Goal: Task Accomplishment & Management: Use online tool/utility

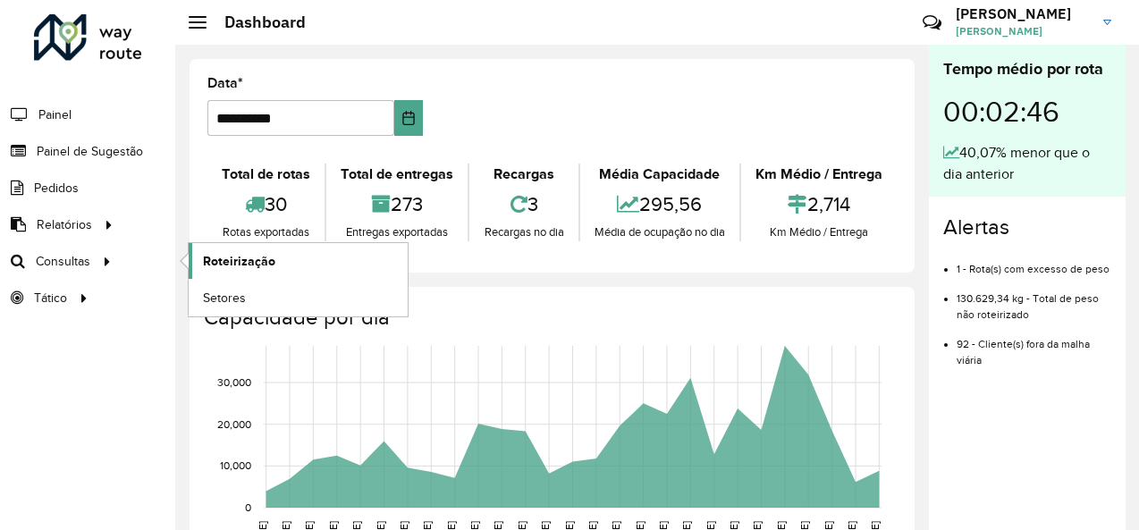
click at [229, 257] on span "Roteirização" at bounding box center [239, 261] width 72 height 19
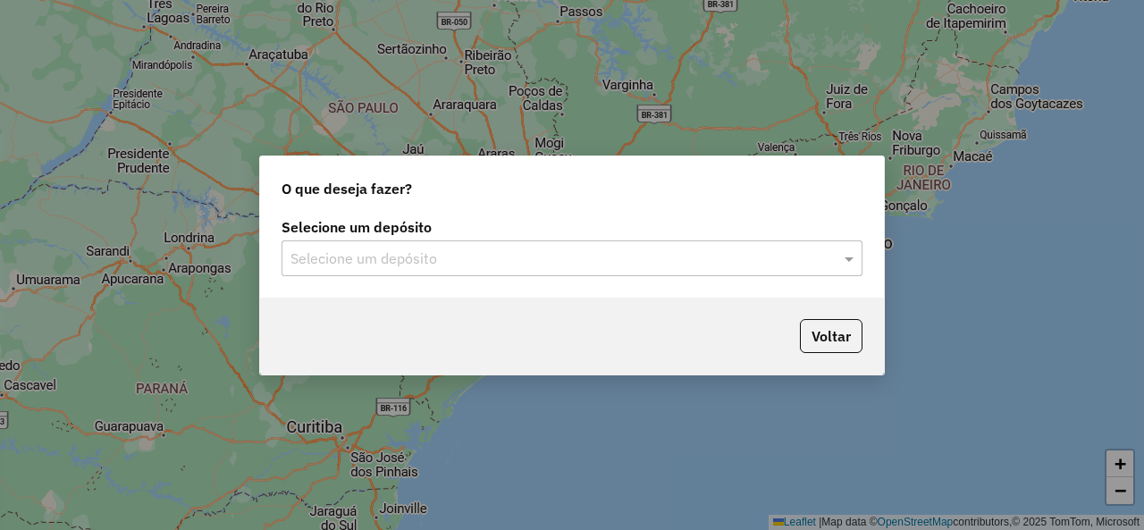
click at [567, 247] on div "Selecione um depósito" at bounding box center [572, 259] width 581 height 36
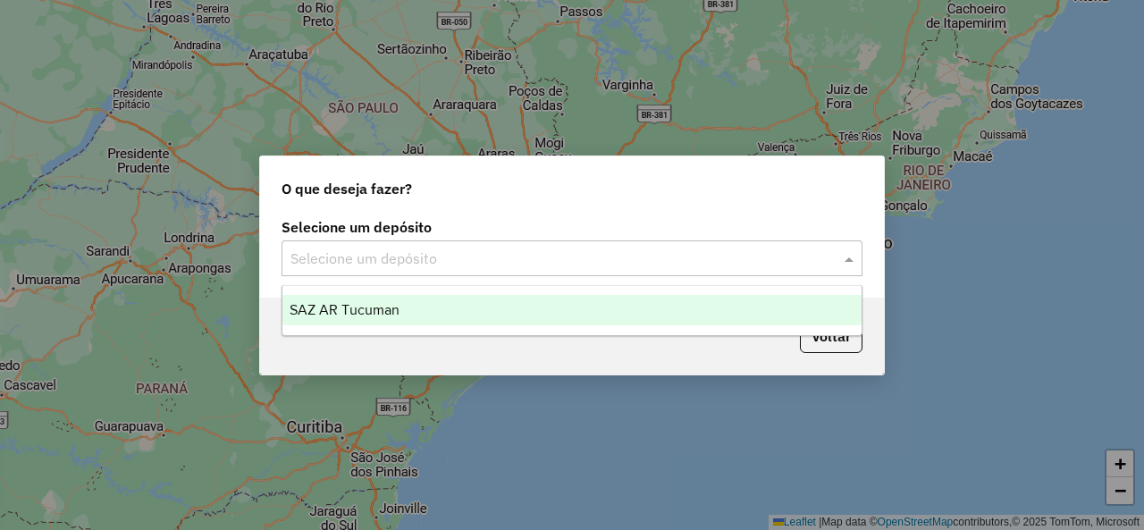
click at [415, 298] on div "SAZ AR Tucuman" at bounding box center [572, 310] width 578 height 30
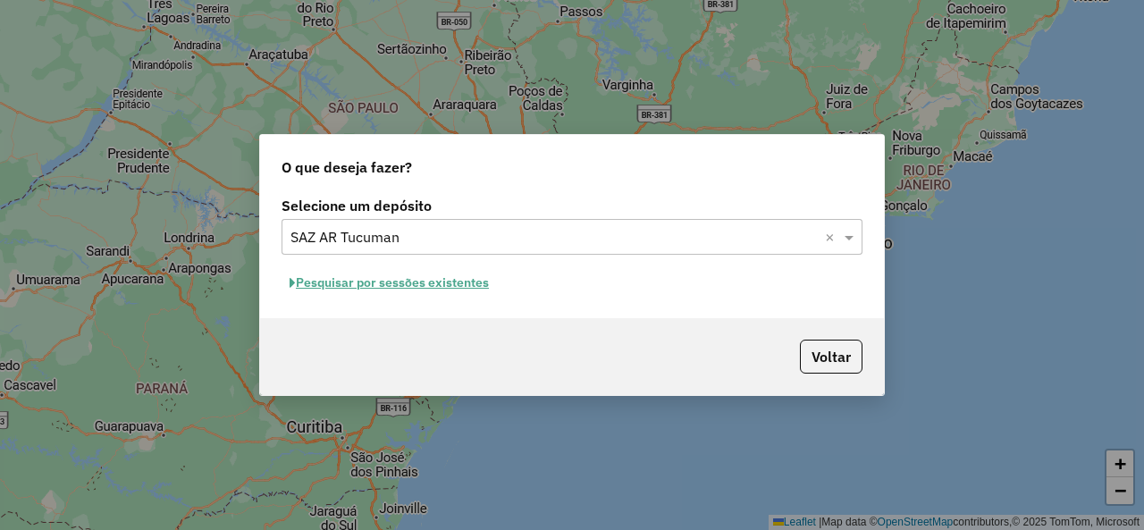
click at [400, 283] on button "Pesquisar por sessões existentes" at bounding box center [389, 283] width 215 height 28
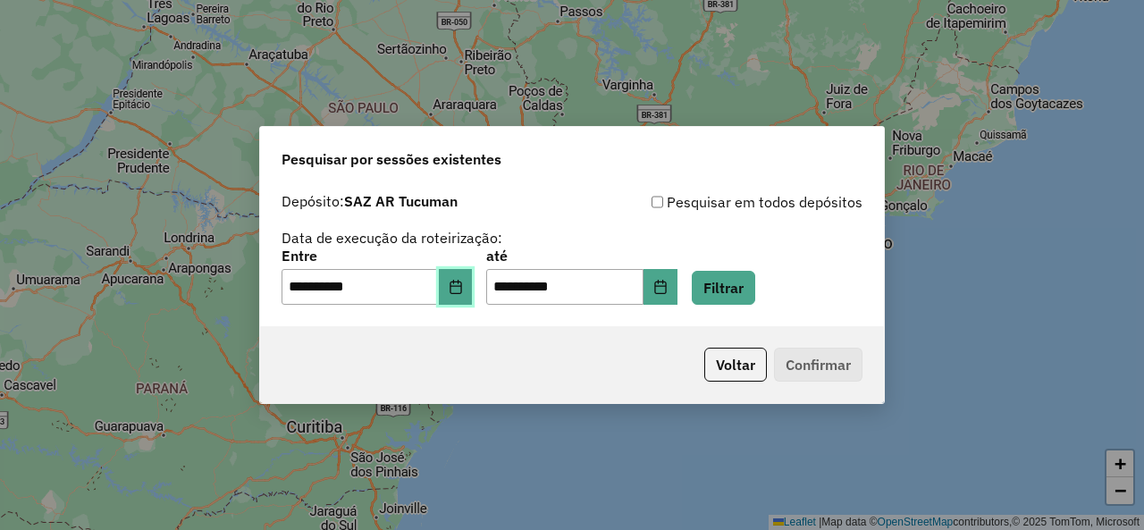
click at [463, 291] on icon "Choose Date" at bounding box center [456, 287] width 14 height 14
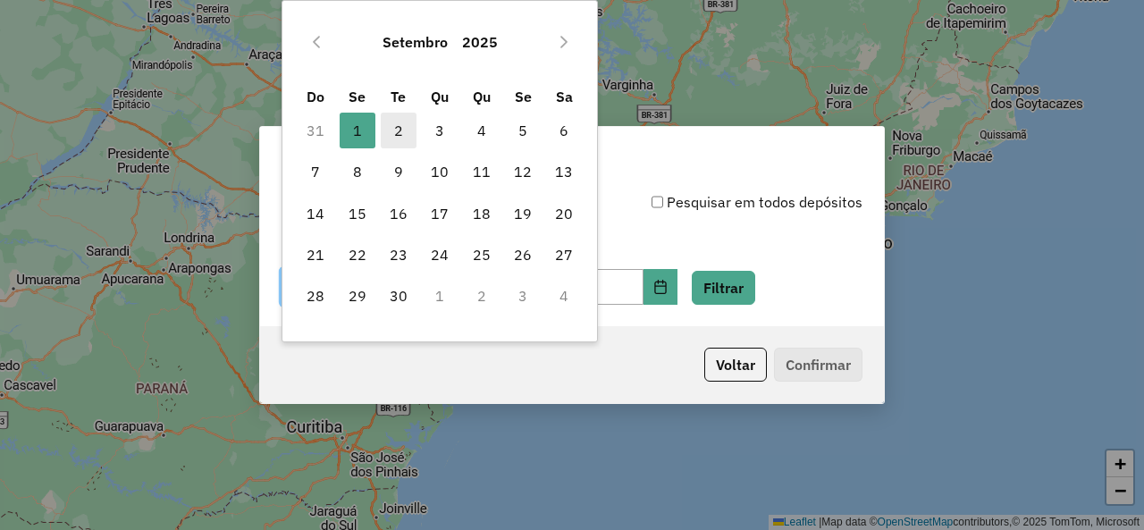
click at [401, 137] on span "2" at bounding box center [399, 131] width 36 height 36
type input "**********"
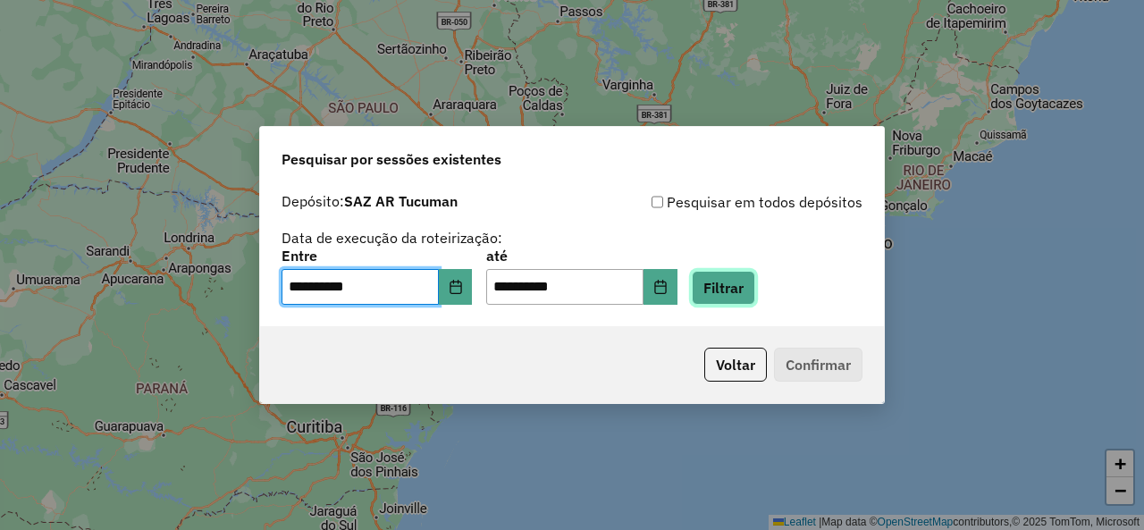
click at [756, 290] on button "Filtrar" at bounding box center [723, 288] width 63 height 34
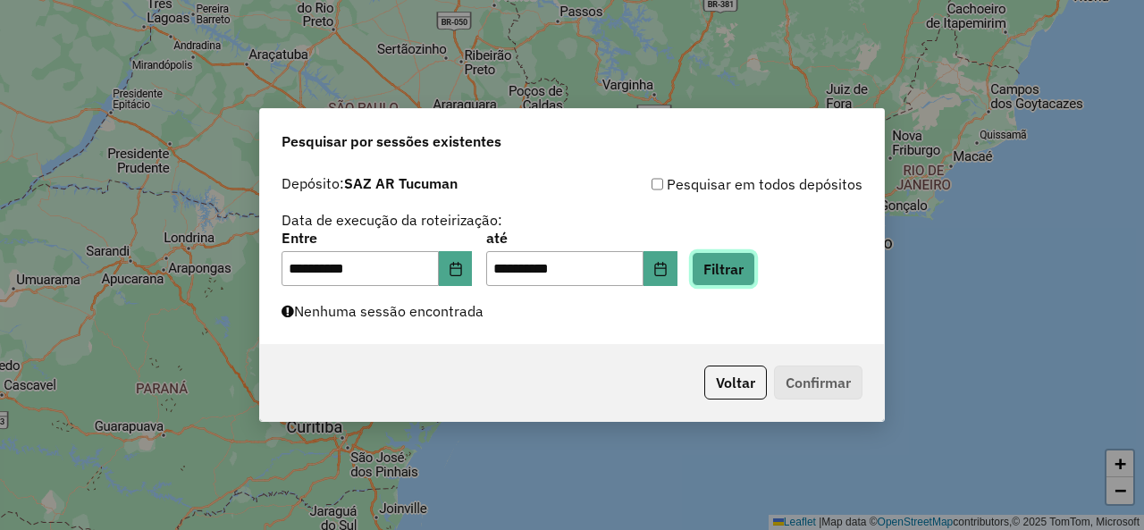
click at [756, 274] on button "Filtrar" at bounding box center [723, 269] width 63 height 34
click at [756, 266] on button "Filtrar" at bounding box center [723, 269] width 63 height 34
click at [730, 265] on button "Filtrar" at bounding box center [723, 269] width 63 height 34
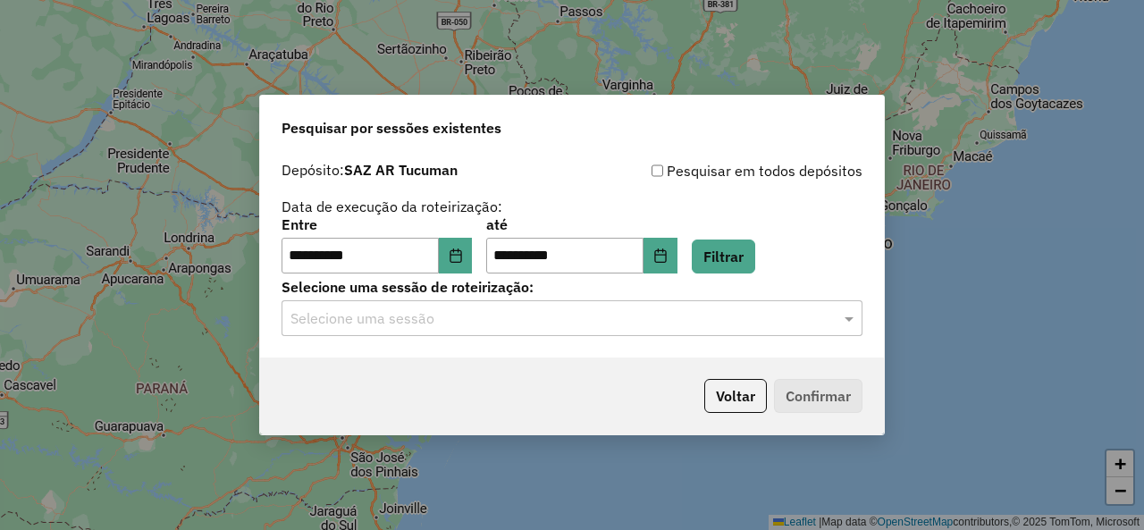
click at [825, 306] on div "Selecione uma sessão" at bounding box center [572, 318] width 581 height 36
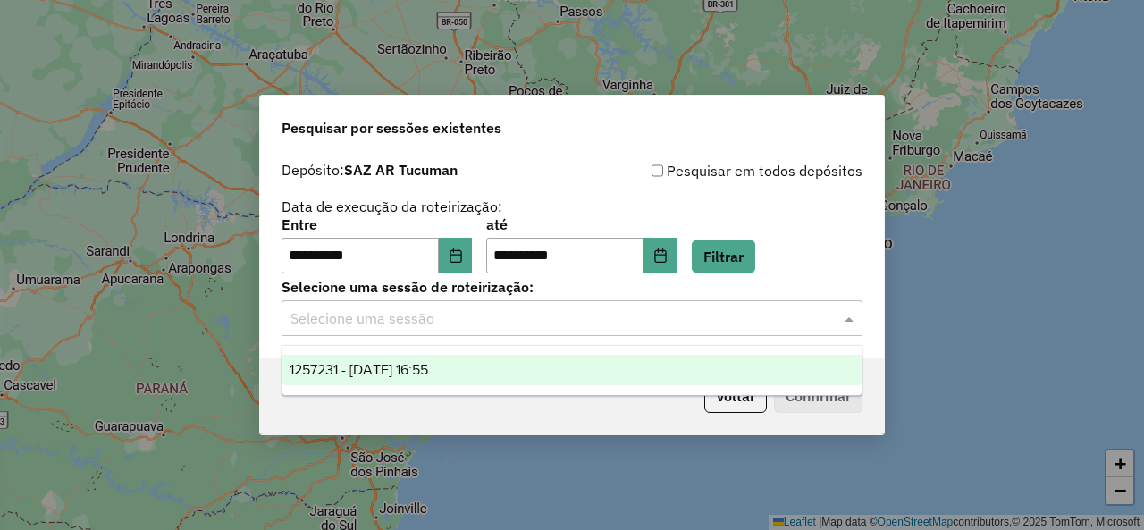
click at [546, 371] on div "1257231 - 02/09/2025 16:55" at bounding box center [572, 370] width 578 height 30
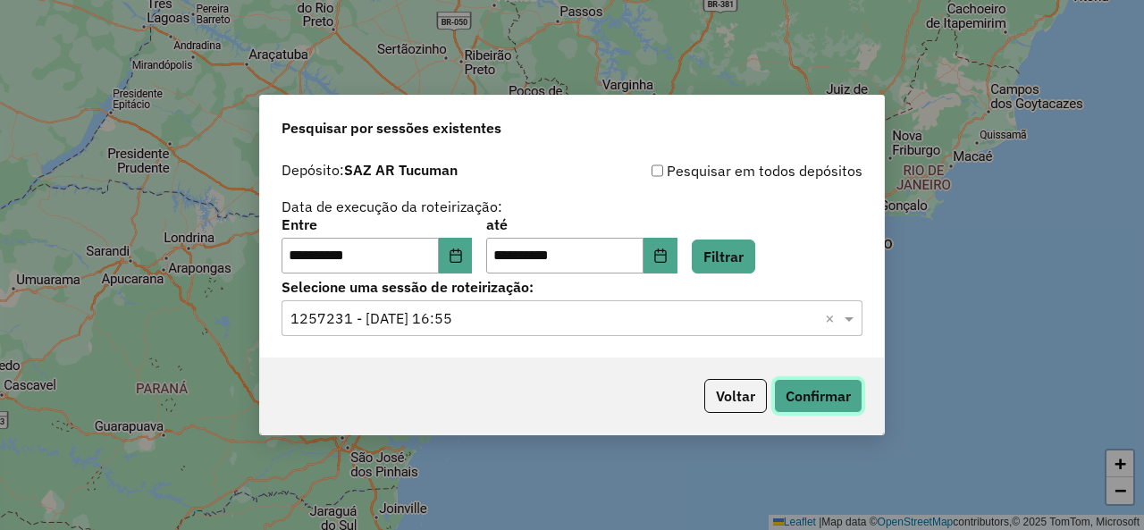
click at [804, 391] on button "Confirmar" at bounding box center [818, 396] width 89 height 34
click at [744, 245] on button "Filtrar" at bounding box center [723, 257] width 63 height 34
click at [857, 314] on span at bounding box center [851, 318] width 22 height 21
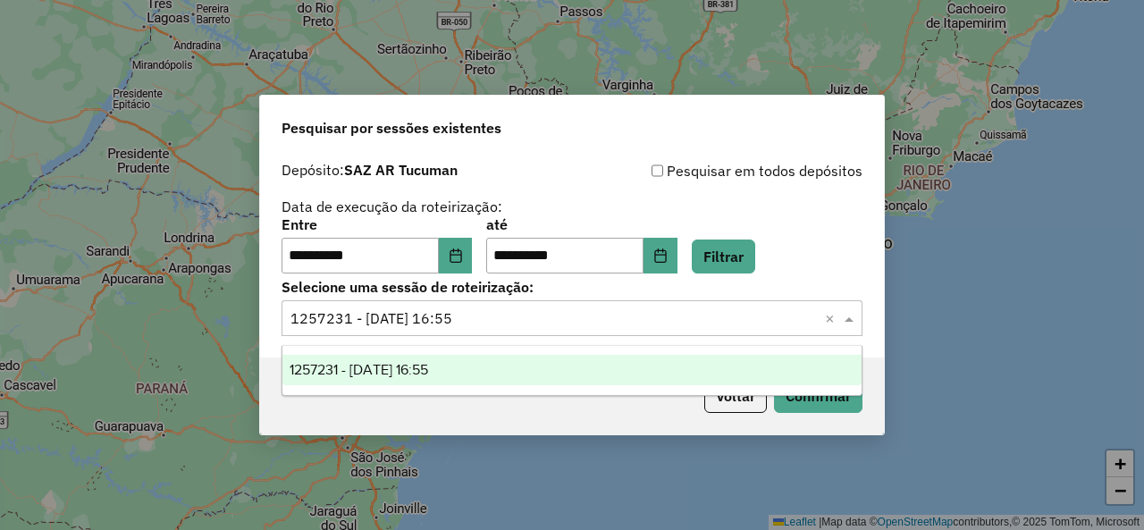
click at [857, 314] on span at bounding box center [851, 318] width 22 height 21
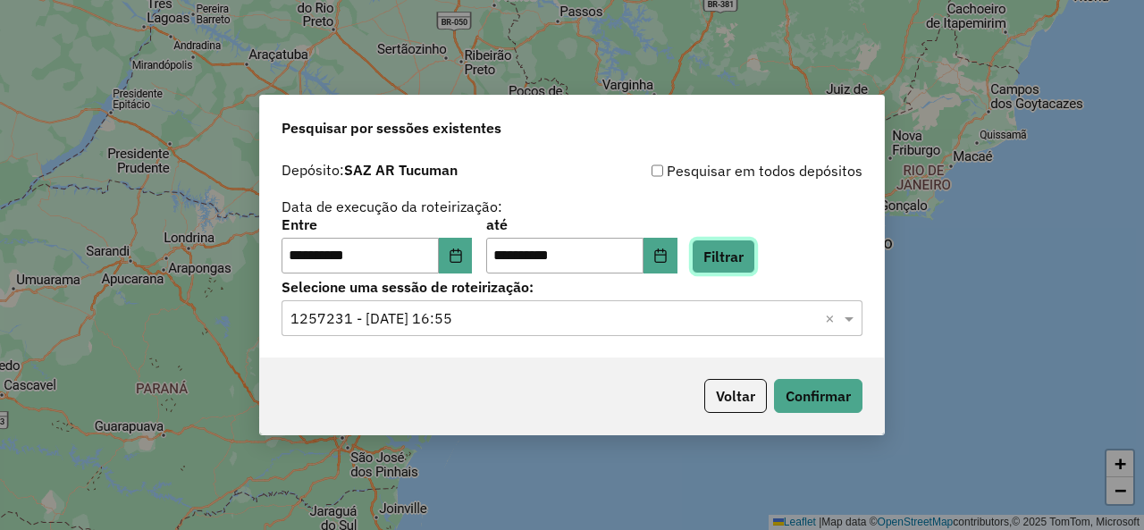
click at [735, 249] on button "Filtrar" at bounding box center [723, 257] width 63 height 34
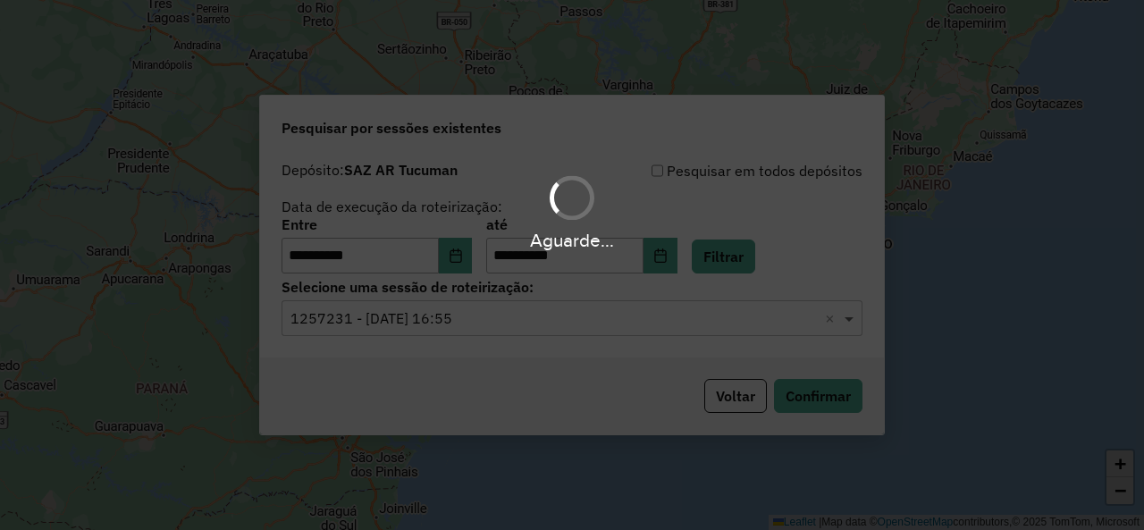
click at [851, 317] on span at bounding box center [851, 318] width 22 height 21
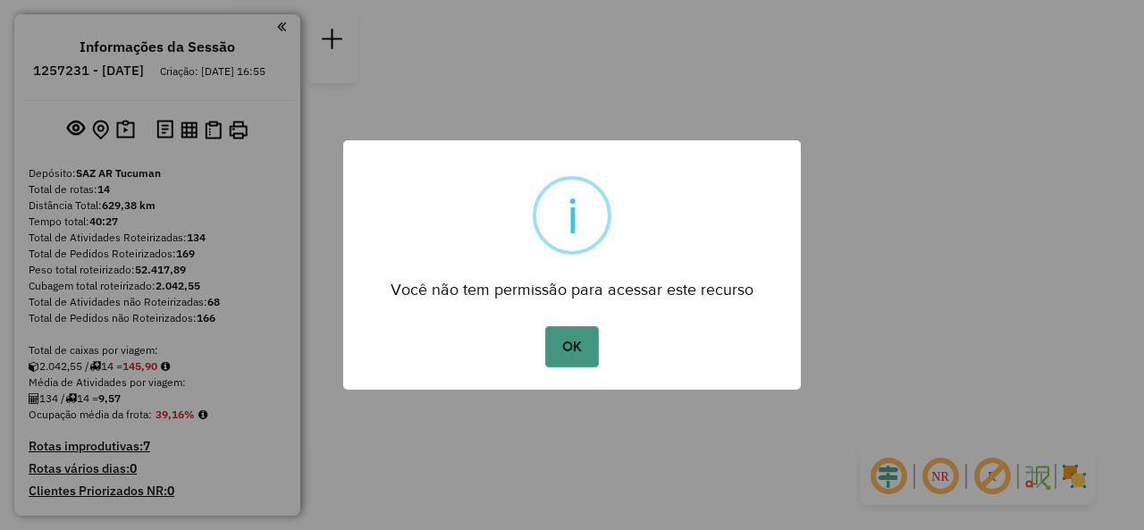
click at [572, 354] on button "OK" at bounding box center [571, 346] width 53 height 41
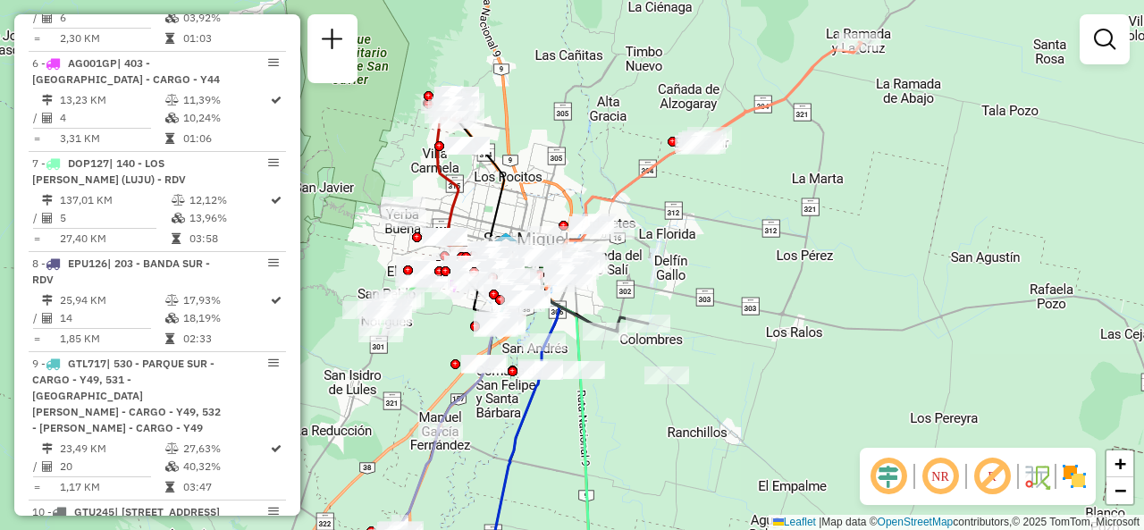
scroll to position [984, 0]
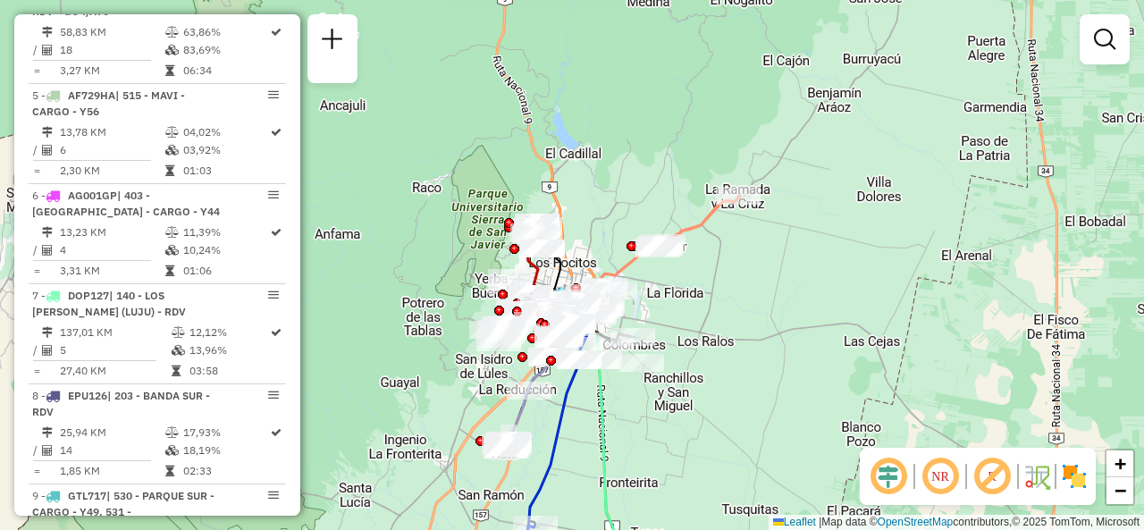
drag, startPoint x: 513, startPoint y: 274, endPoint x: 654, endPoint y: 202, distance: 158.0
click at [665, 190] on div "Janela de atendimento Grade de atendimento Capacidade Transportadoras Veículos …" at bounding box center [572, 265] width 1144 height 530
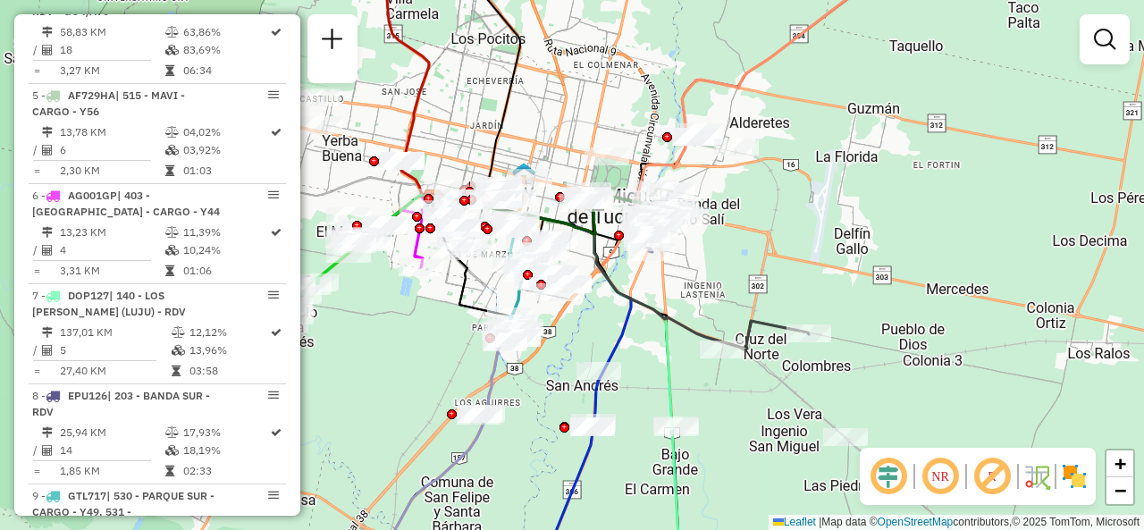
click at [803, 200] on div "Rota 3 - Placa AE579PU 0000472217 - Marcela Rodriguez Janela de atendimento Gra…" at bounding box center [572, 265] width 1144 height 530
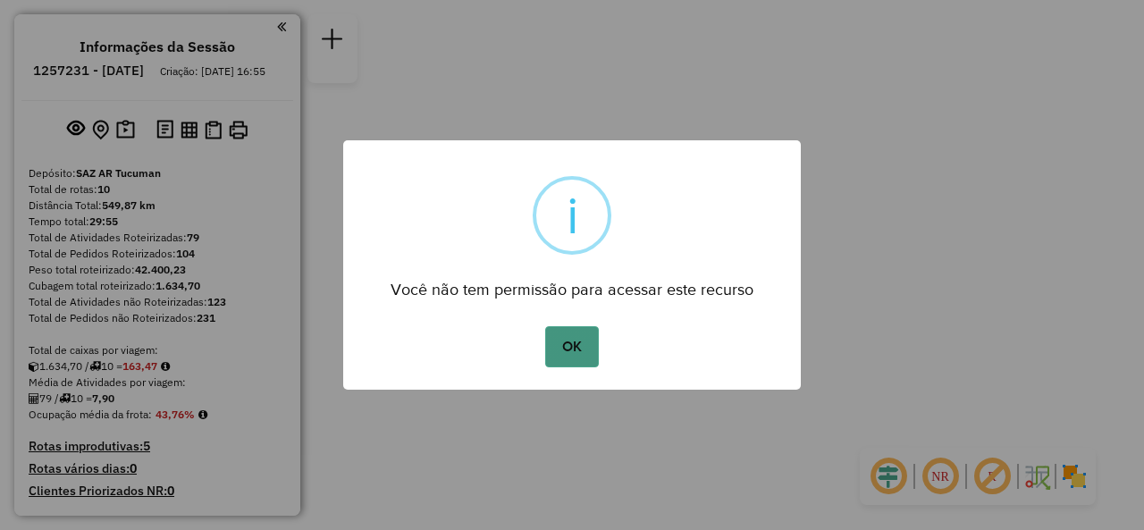
click at [560, 348] on button "OK" at bounding box center [571, 346] width 53 height 41
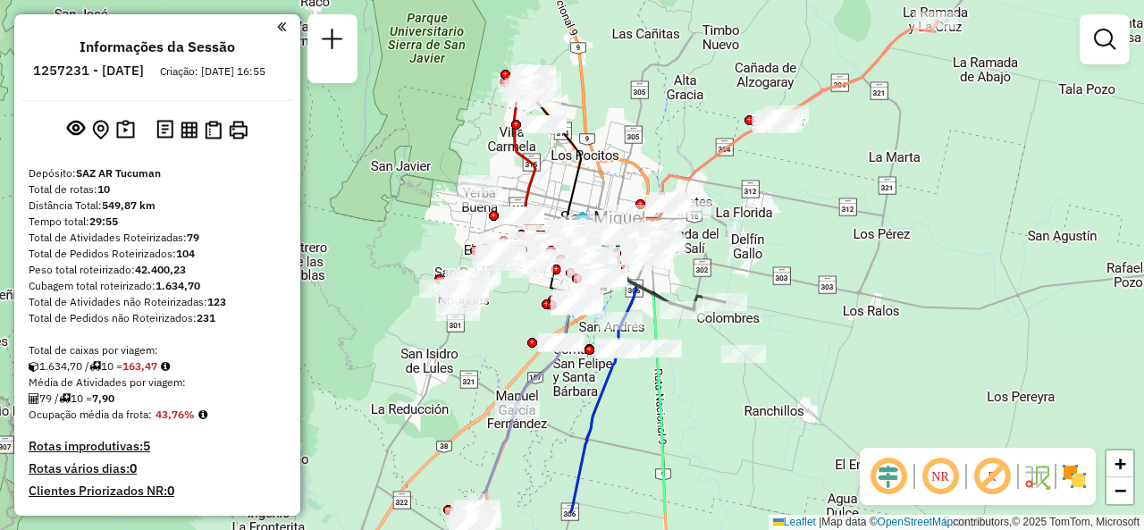
drag, startPoint x: 638, startPoint y: 228, endPoint x: 595, endPoint y: 160, distance: 80.9
click at [595, 160] on div "Janela de atendimento Grade de atendimento Capacidade Transportadoras Veículos …" at bounding box center [572, 265] width 1144 height 530
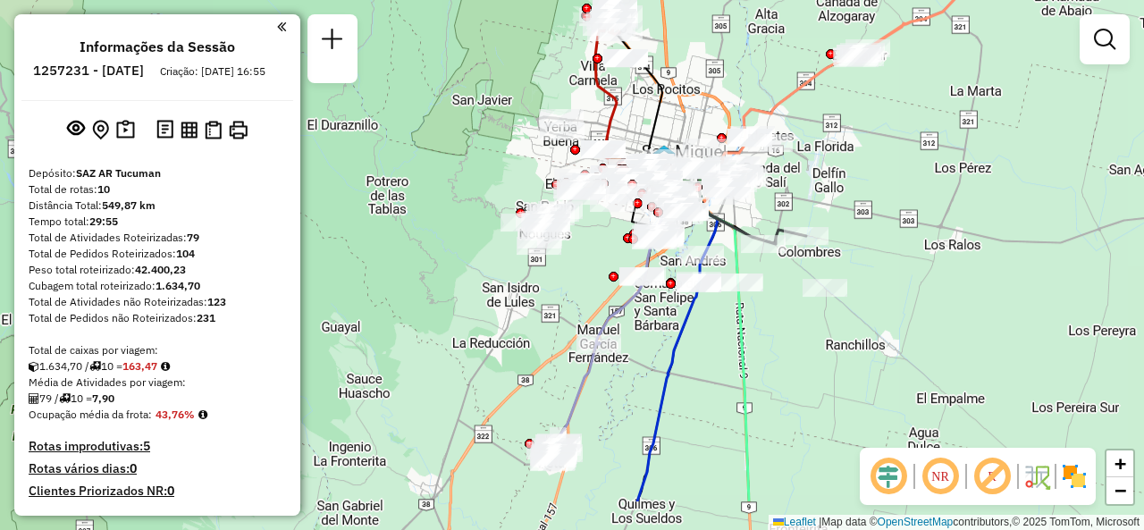
drag, startPoint x: 647, startPoint y: 139, endPoint x: 738, endPoint y: 58, distance: 121.0
click at [738, 58] on div "Janela de atendimento Grade de atendimento Capacidade Transportadoras Veículos …" at bounding box center [572, 265] width 1144 height 530
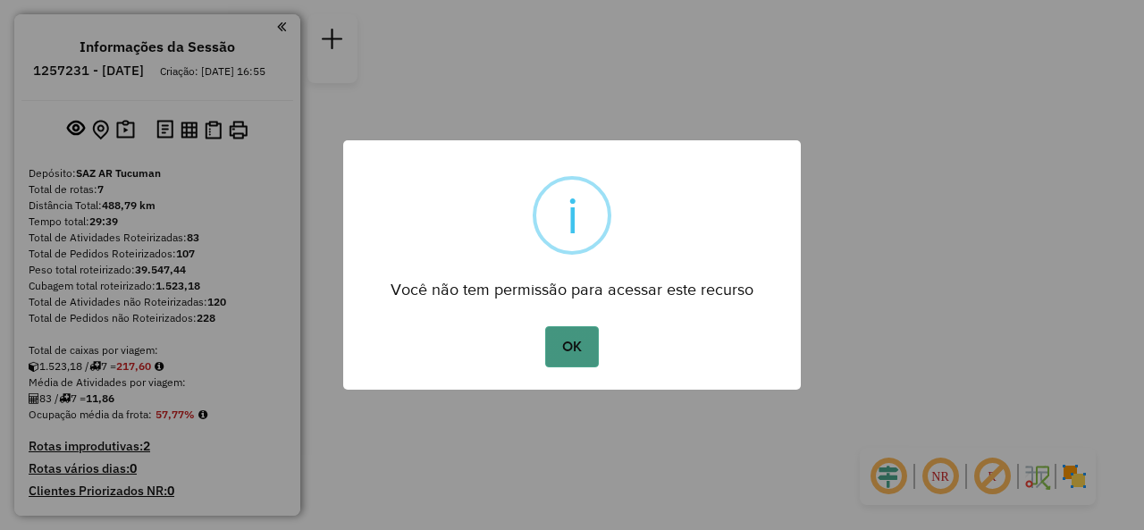
click at [587, 356] on button "OK" at bounding box center [571, 346] width 53 height 41
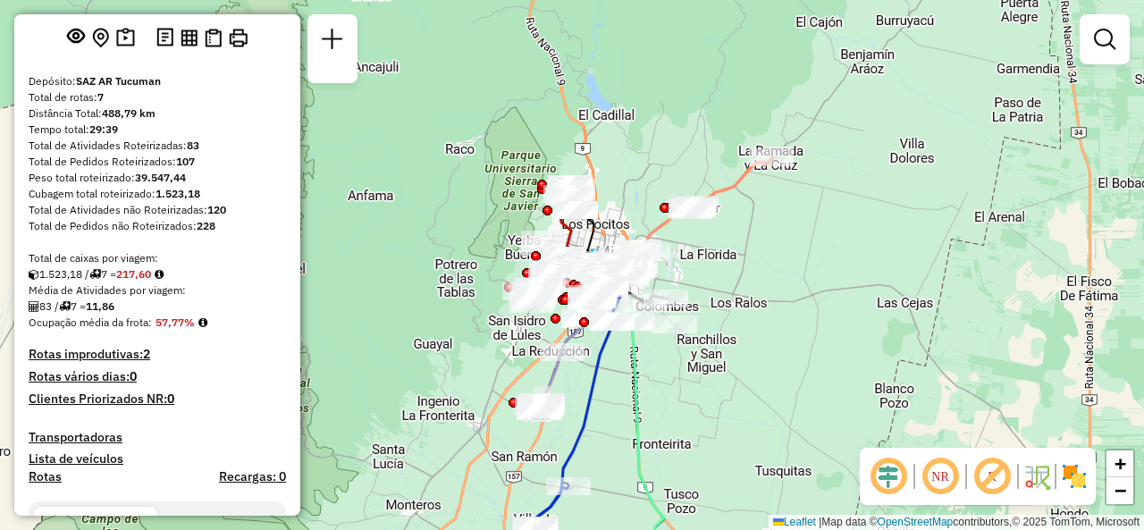
scroll to position [89, 0]
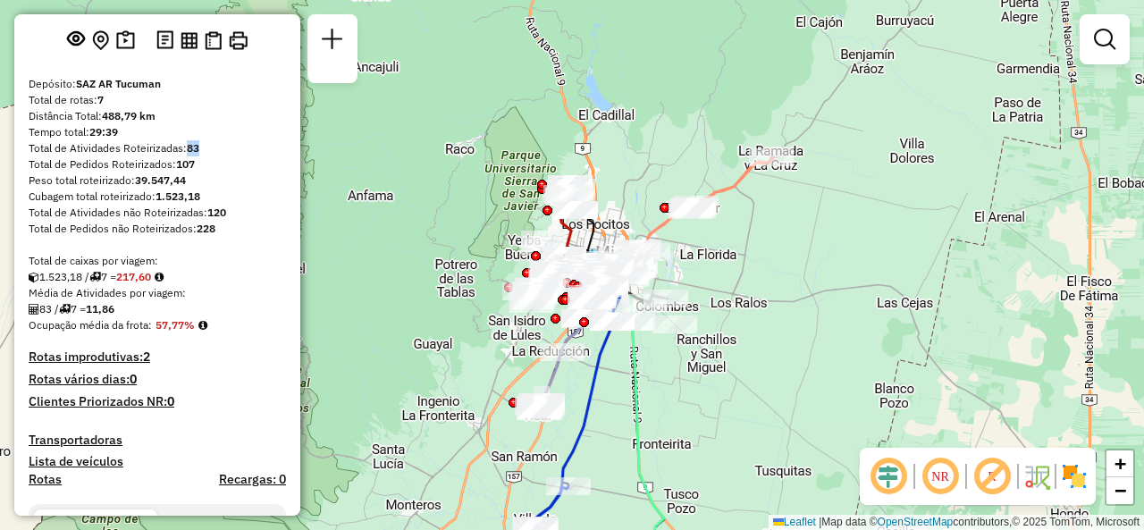
drag, startPoint x: 187, startPoint y: 164, endPoint x: 203, endPoint y: 160, distance: 16.5
click at [203, 156] on div "Total de Atividades Roteirizadas: 83" at bounding box center [158, 148] width 258 height 16
click at [205, 156] on div "Total de Atividades Roteirizadas: 83" at bounding box center [158, 148] width 258 height 16
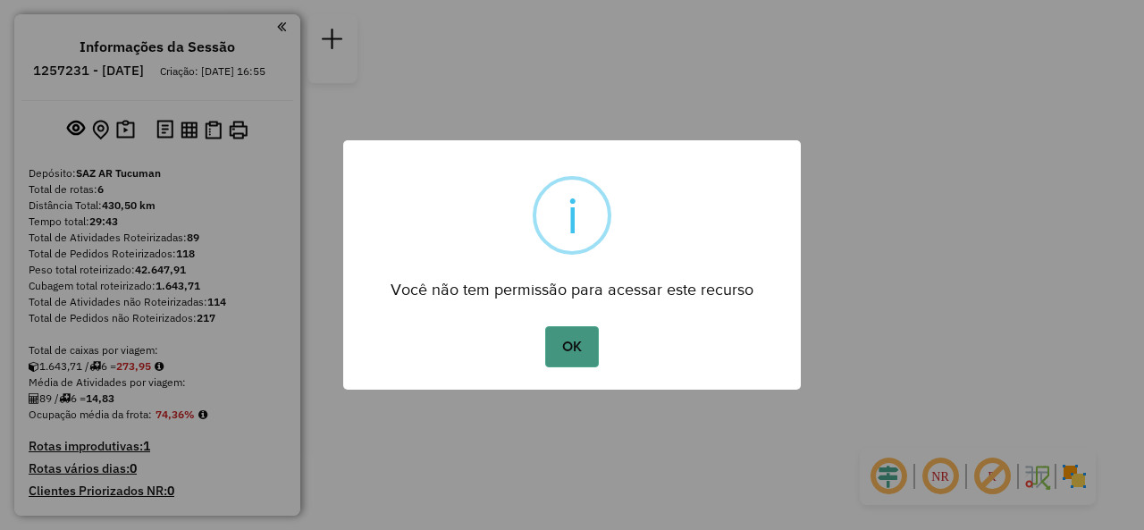
click at [563, 344] on button "OK" at bounding box center [571, 346] width 53 height 41
click at [565, 348] on button "OK" at bounding box center [571, 346] width 53 height 41
click at [557, 345] on button "OK" at bounding box center [571, 346] width 53 height 41
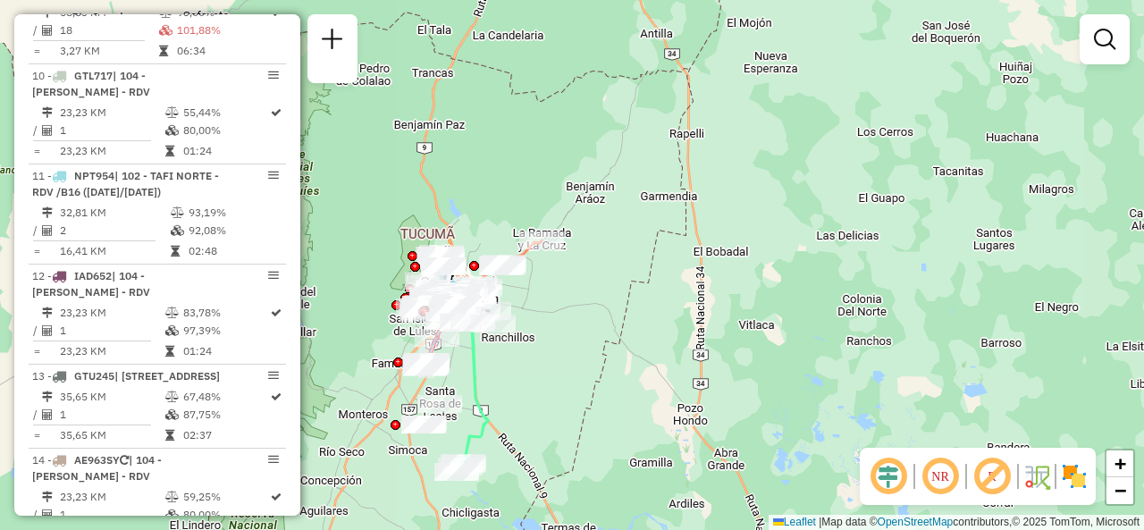
scroll to position [1878, 0]
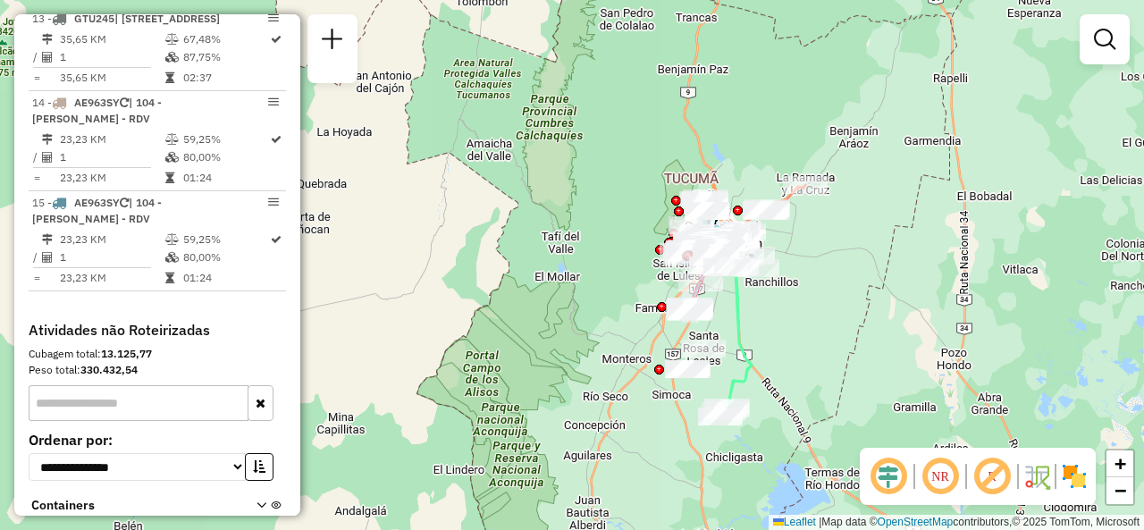
drag, startPoint x: 549, startPoint y: 346, endPoint x: 770, endPoint y: 283, distance: 229.8
click at [773, 285] on div "Janela de atendimento Grade de atendimento Capacidade Transportadoras Veículos …" at bounding box center [572, 265] width 1144 height 530
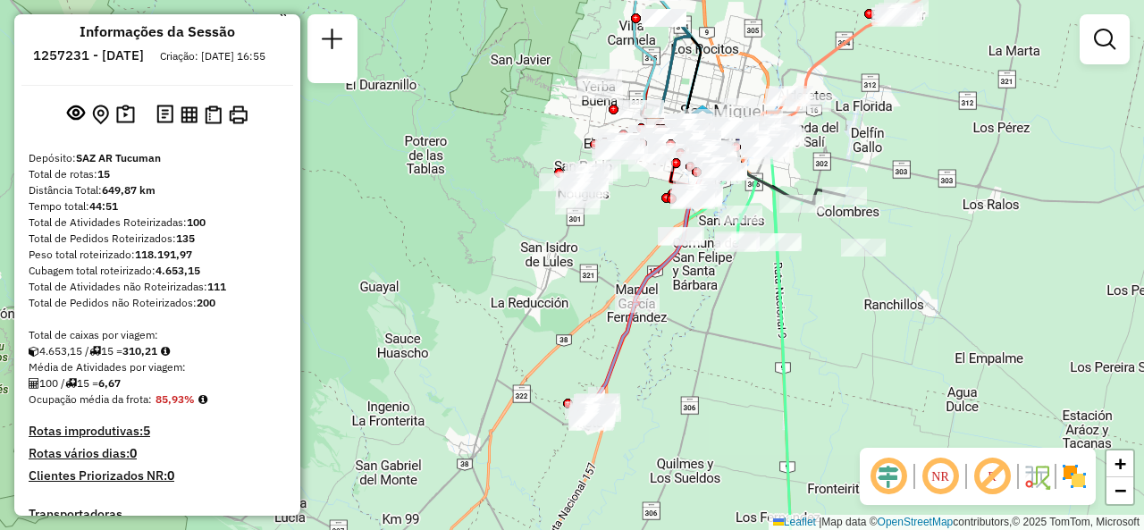
scroll to position [0, 0]
